Goal: Task Accomplishment & Management: Manage account settings

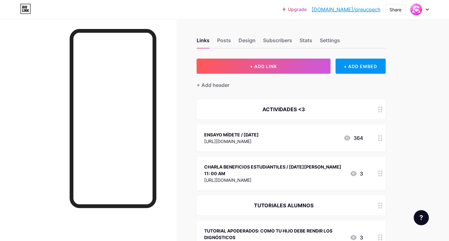
click at [336, 139] on icon at bounding box center [380, 138] width 4 height 6
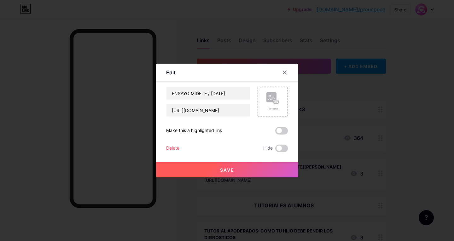
click at [175, 145] on div "Delete" at bounding box center [172, 149] width 13 height 8
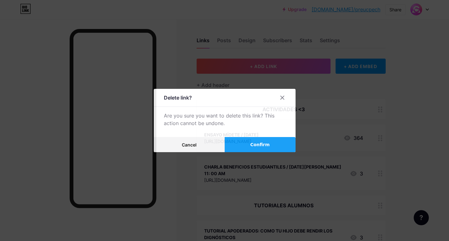
click at [247, 145] on button "Confirm" at bounding box center [260, 144] width 71 height 15
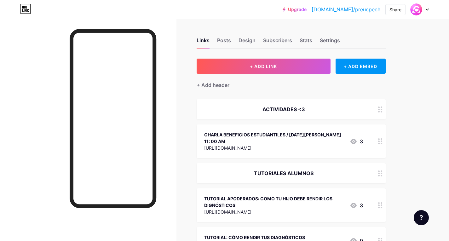
click at [336, 143] on icon at bounding box center [380, 141] width 4 height 6
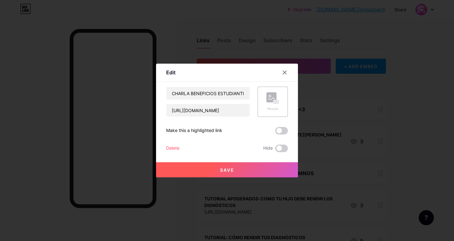
click at [175, 146] on div "Delete" at bounding box center [172, 149] width 13 height 8
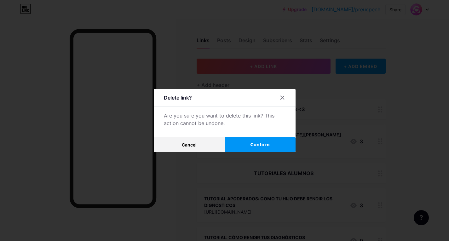
click at [246, 147] on button "Confirm" at bounding box center [260, 144] width 71 height 15
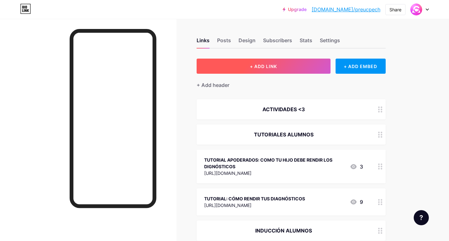
click at [231, 66] on button "+ ADD LINK" at bounding box center [264, 66] width 134 height 15
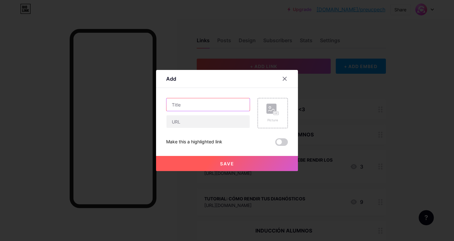
click at [211, 110] on input "text" at bounding box center [208, 104] width 83 height 13
type input "REVISOR ENSAYO MÍDETE / [DATE] 11 AM"
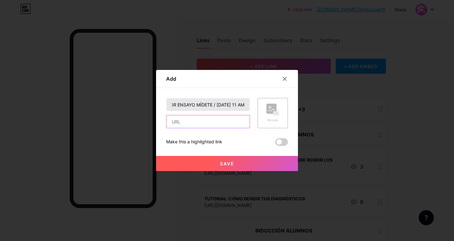
scroll to position [0, 0]
click at [213, 123] on input "text" at bounding box center [208, 121] width 83 height 13
paste input "[URL][DOMAIN_NAME]"
click at [226, 160] on button "Save" at bounding box center [227, 163] width 142 height 15
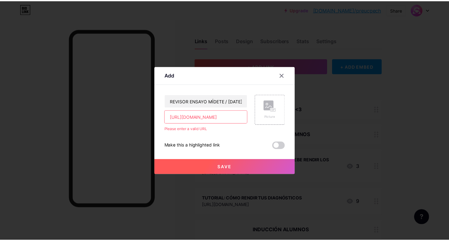
scroll to position [0, 0]
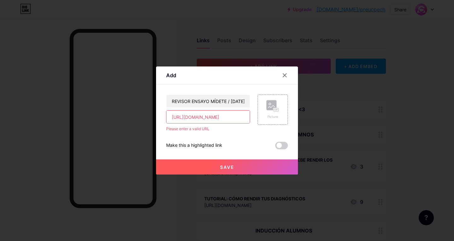
drag, startPoint x: 193, startPoint y: 117, endPoint x: 181, endPoint y: 119, distance: 12.4
click at [193, 117] on input "[URL][DOMAIN_NAME]" at bounding box center [208, 117] width 83 height 13
click at [173, 115] on input "[URL][DOMAIN_NAME]" at bounding box center [208, 117] width 83 height 13
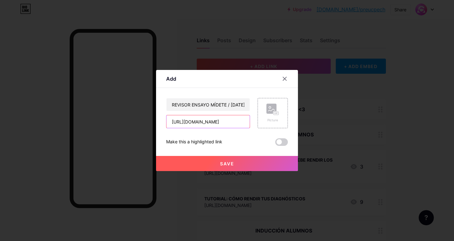
type input "[URL][DOMAIN_NAME]"
click at [233, 162] on span "Save" at bounding box center [227, 163] width 14 height 5
